Goal: Entertainment & Leisure: Consume media (video, audio)

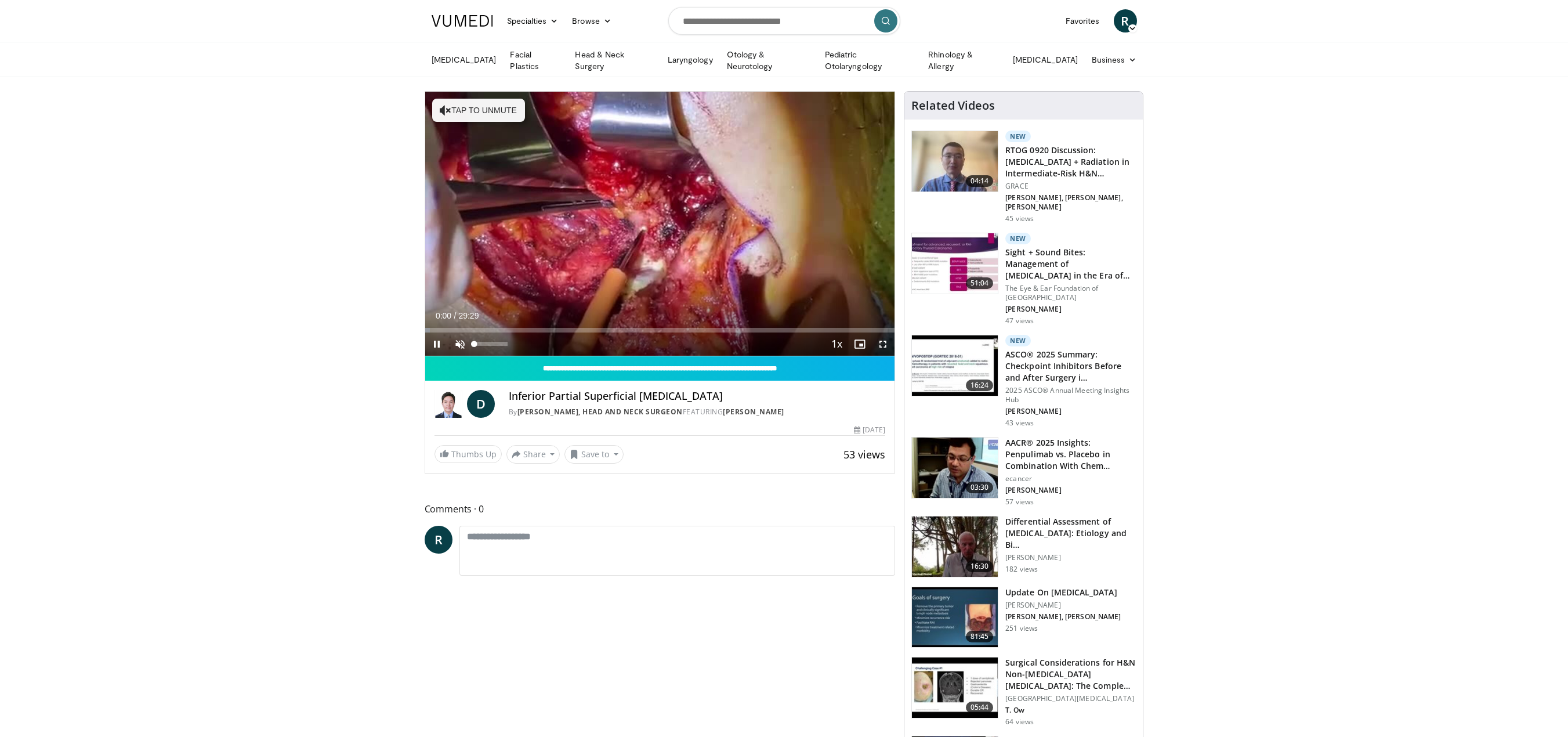
click at [459, 341] on span "Video Player" at bounding box center [460, 344] width 23 height 23
click at [884, 343] on span "Video Player" at bounding box center [883, 344] width 23 height 23
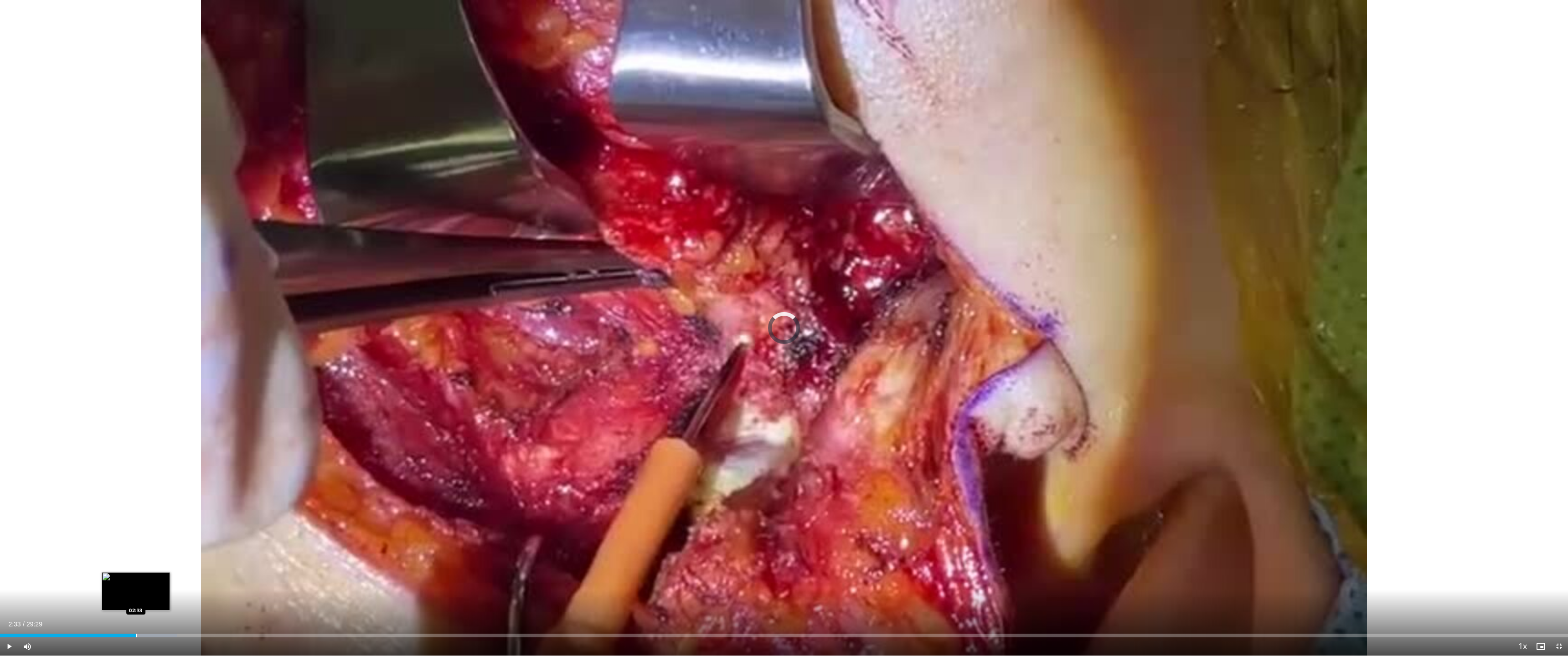
click at [136, 578] on div "Progress Bar" at bounding box center [136, 636] width 1 height 4
click at [185, 578] on div "Progress Bar" at bounding box center [184, 636] width 1 height 4
click at [250, 578] on div "Progress Bar" at bounding box center [249, 636] width 1 height 4
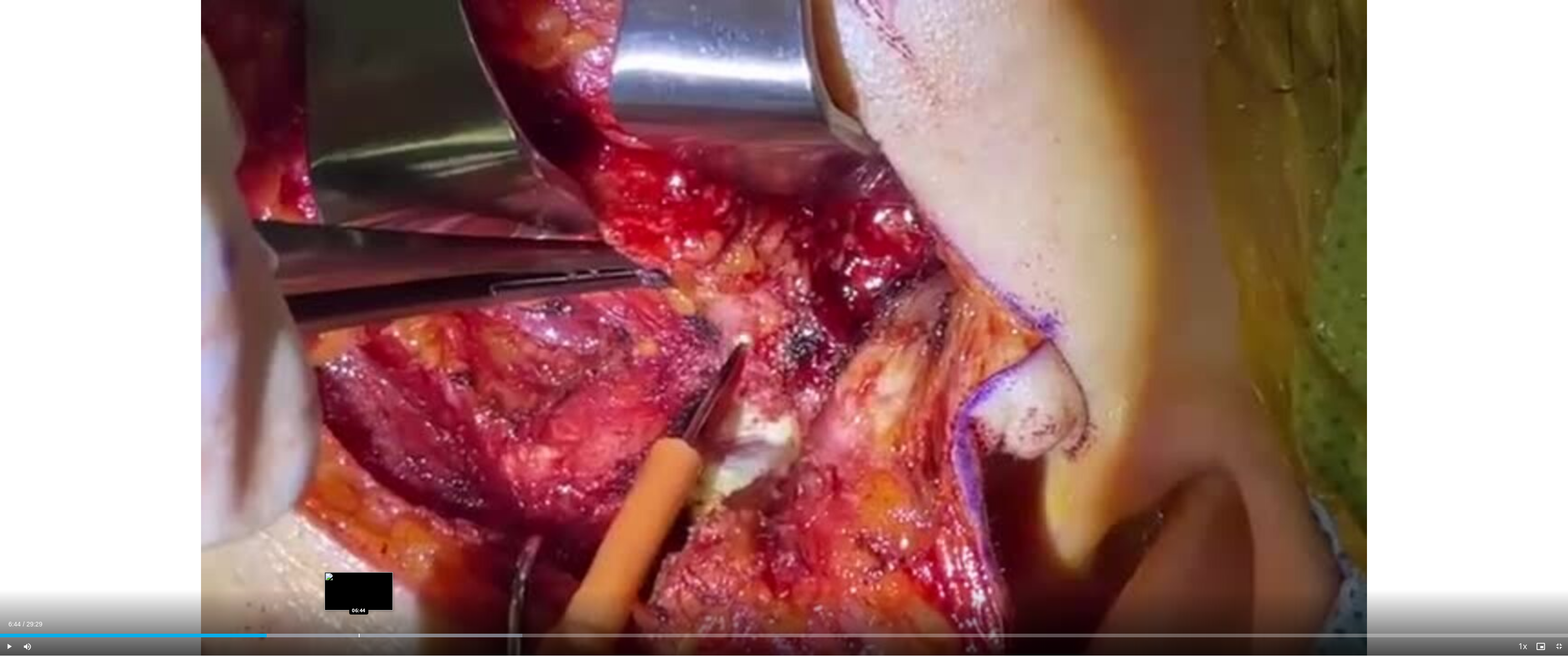
click at [359, 578] on div "Loaded : 33.30% 05:01 06:44" at bounding box center [784, 633] width 1568 height 9
click at [340, 578] on div "Progress Bar" at bounding box center [340, 636] width 1 height 4
click at [322, 578] on div "Loaded : 44.57% 06:24 06:03" at bounding box center [784, 633] width 1568 height 9
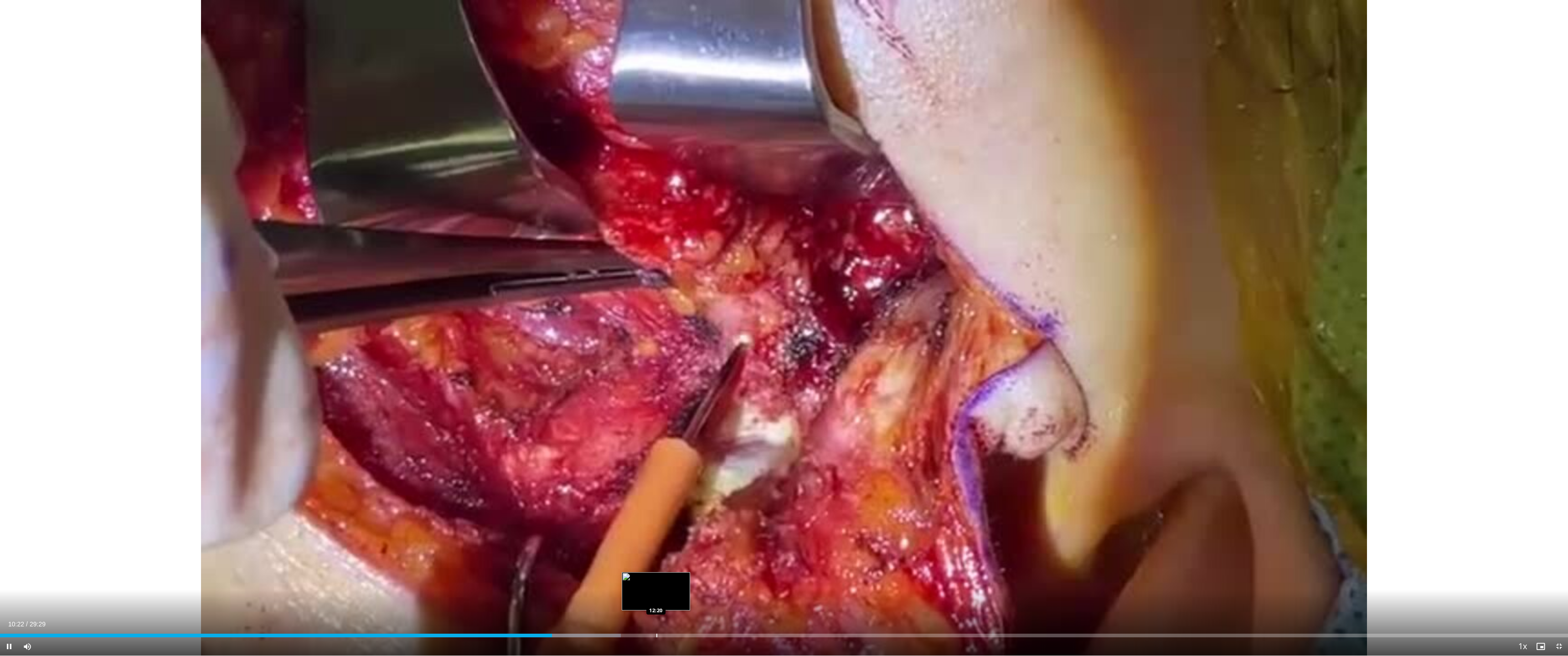
click at [656, 578] on div "Progress Bar" at bounding box center [656, 636] width 1 height 4
click at [691, 578] on div "Loaded : 60.54% 12:24 12:59" at bounding box center [784, 633] width 1568 height 9
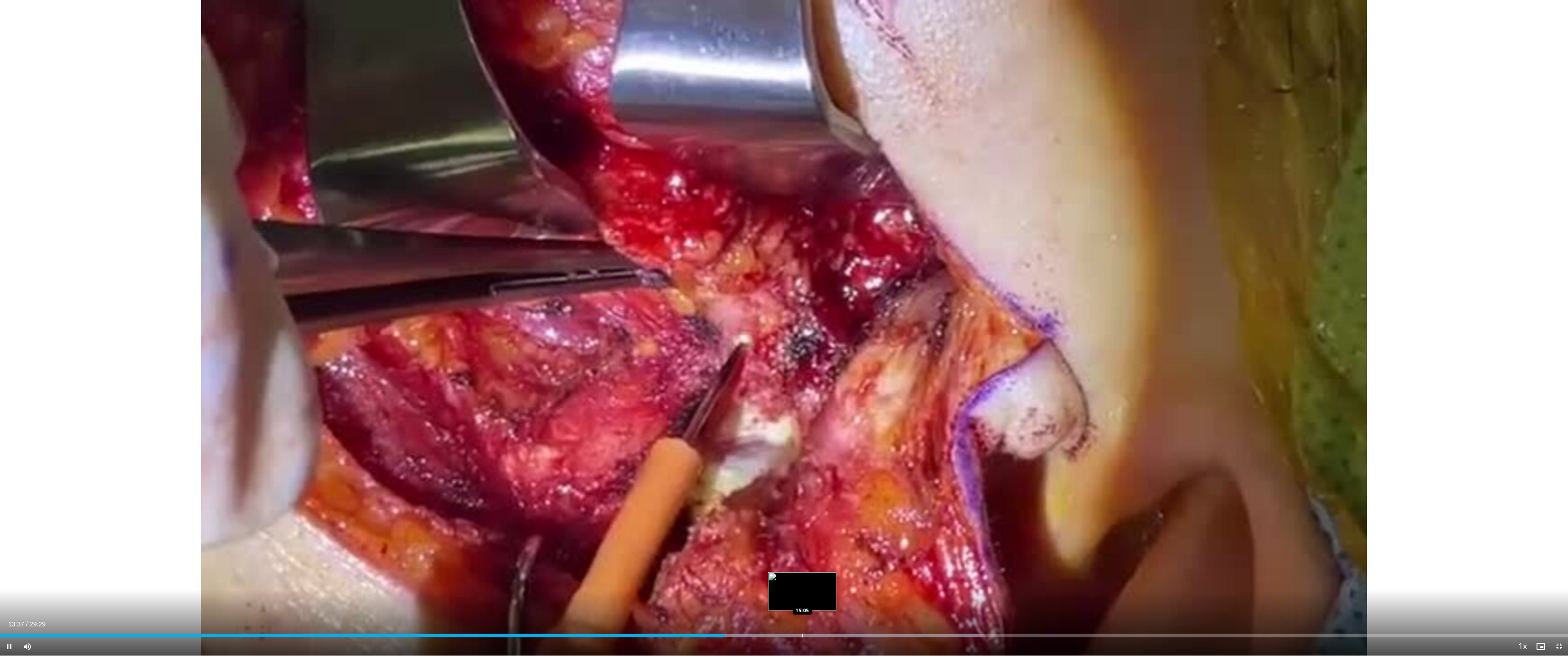
click at [803, 578] on div "Progress Bar" at bounding box center [802, 636] width 1 height 4
click at [861, 578] on video-js "**********" at bounding box center [784, 328] width 1568 height 656
click at [880, 578] on div "Loaded : 64.88% 15:08 16:31" at bounding box center [784, 633] width 1568 height 9
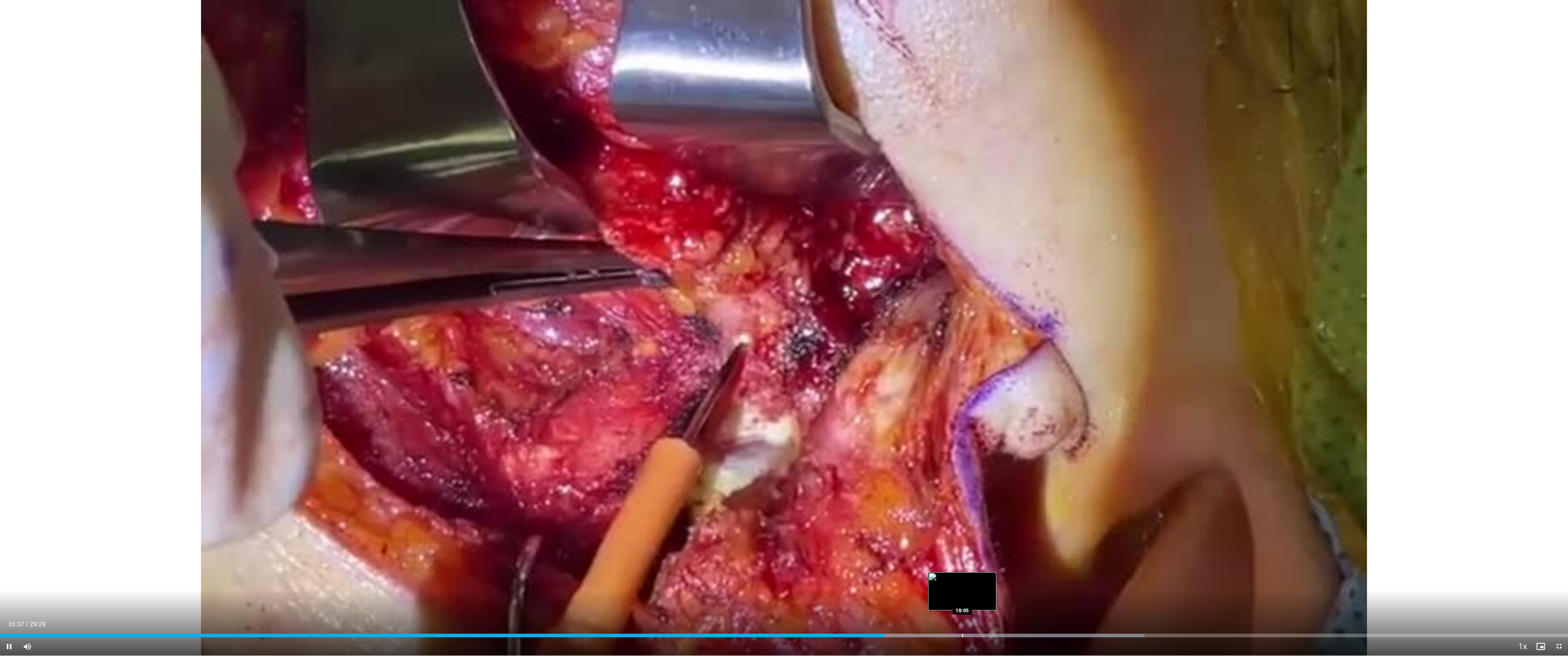
click at [962, 578] on div "Loaded : 72.99% 16:37 18:05" at bounding box center [784, 633] width 1568 height 9
click at [1030, 578] on div "Loaded : 77.87% 18:10 19:22" at bounding box center [784, 633] width 1568 height 9
click at [1108, 578] on div "Loaded : 82.61% 19:29 20:50" at bounding box center [784, 633] width 1568 height 9
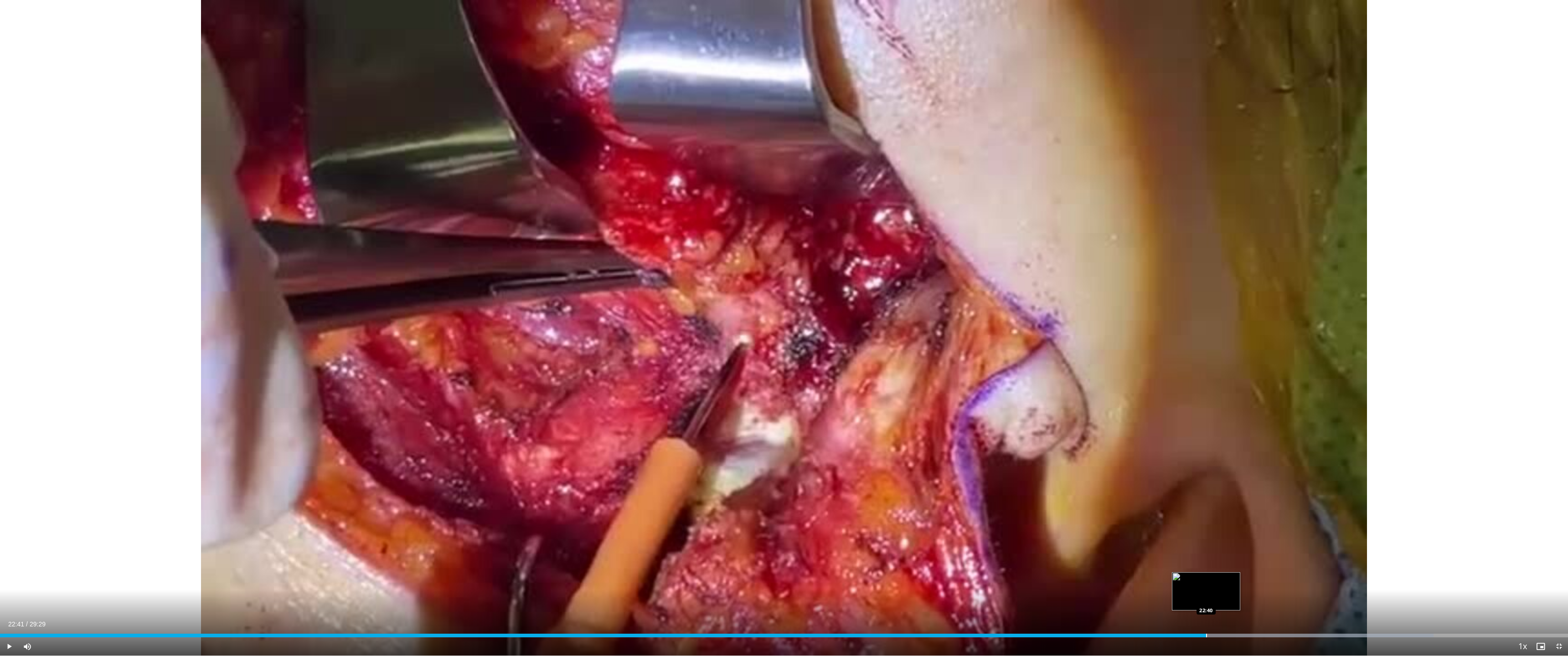
click at [1206, 578] on div "Loaded : 91.43% 20:53 22:40" at bounding box center [784, 633] width 1568 height 9
click at [1231, 578] on div "Loaded : 91.43% 23:01 23:35" at bounding box center [784, 633] width 1568 height 9
click at [1231, 578] on div "Loaded : 99.58% 23:40 24:51" at bounding box center [784, 633] width 1568 height 9
click at [1231, 578] on div "Loaded : 99.99% 24:53 25:12" at bounding box center [784, 633] width 1568 height 9
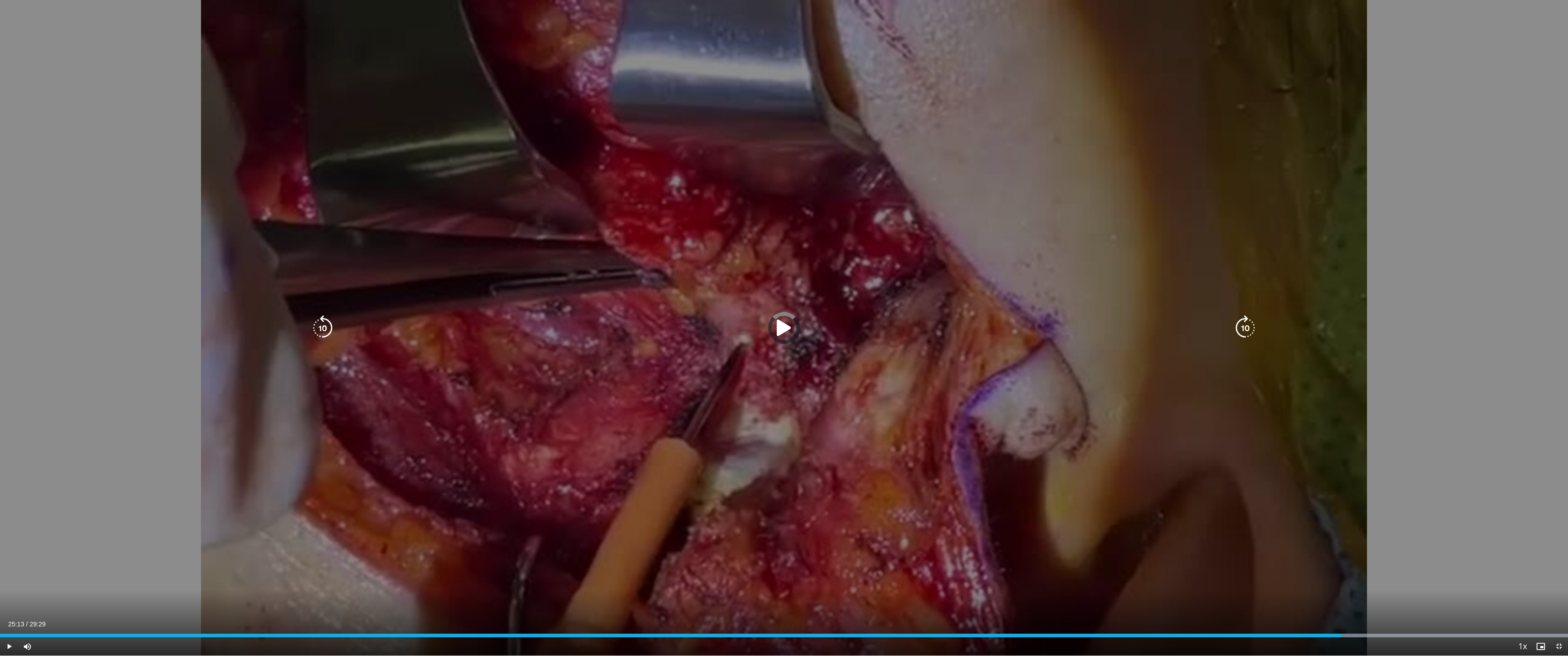
click at [1231, 578] on div "Loaded : 99.99% 25:13 25:53" at bounding box center [784, 633] width 1568 height 9
click at [1231, 578] on div "Loaded : 99.99% 26:03 27:29" at bounding box center [784, 633] width 1568 height 9
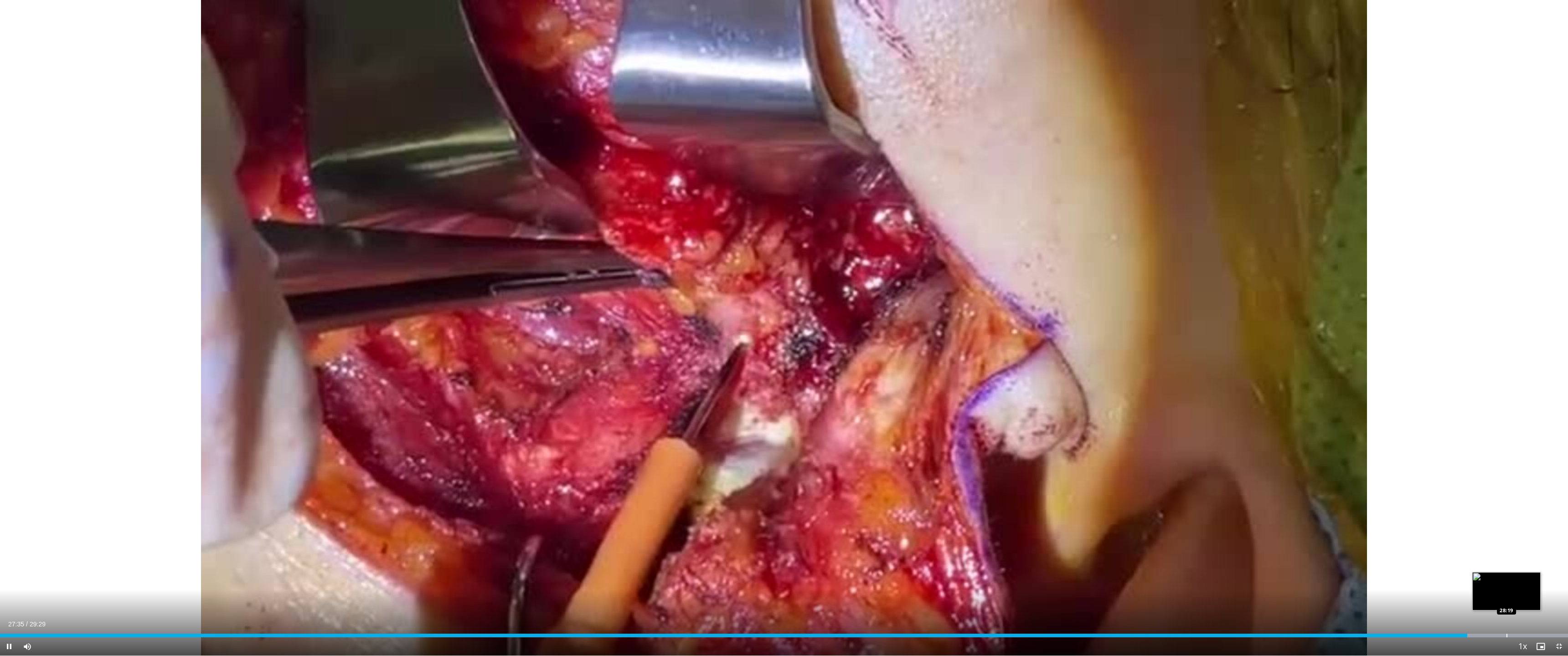
click at [1231, 578] on div "Loaded : 99.99% 27:35 28:19" at bounding box center [784, 633] width 1568 height 9
click at [1231, 578] on div "Progress Bar" at bounding box center [1541, 636] width 1 height 4
click at [1231, 578] on div "Loaded : 99.99% 29:19 29:19" at bounding box center [784, 633] width 1568 height 9
